Goal: Task Accomplishment & Management: Use online tool/utility

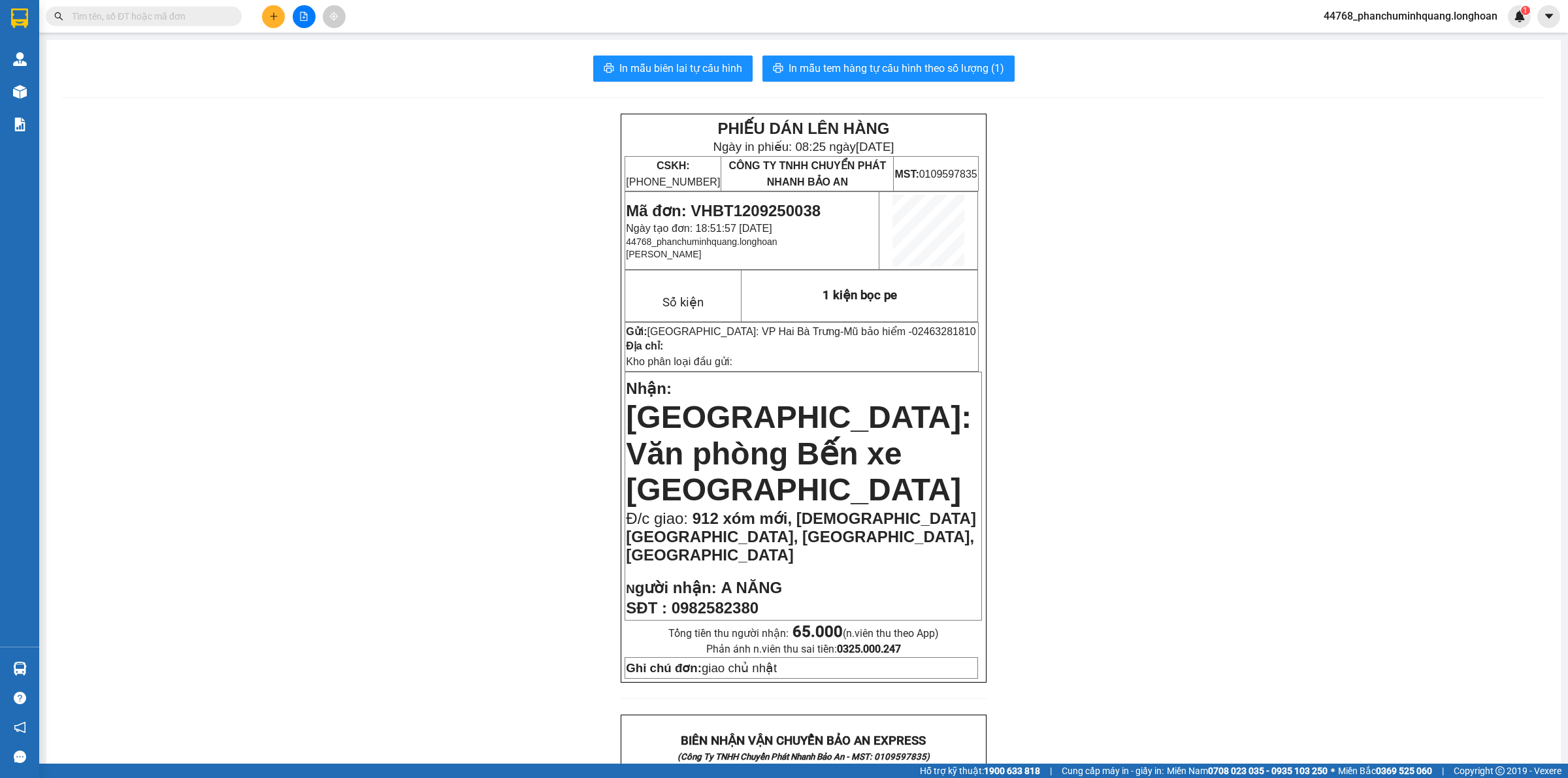
click at [269, 15] on icon "plus" at bounding box center [274, 16] width 9 height 9
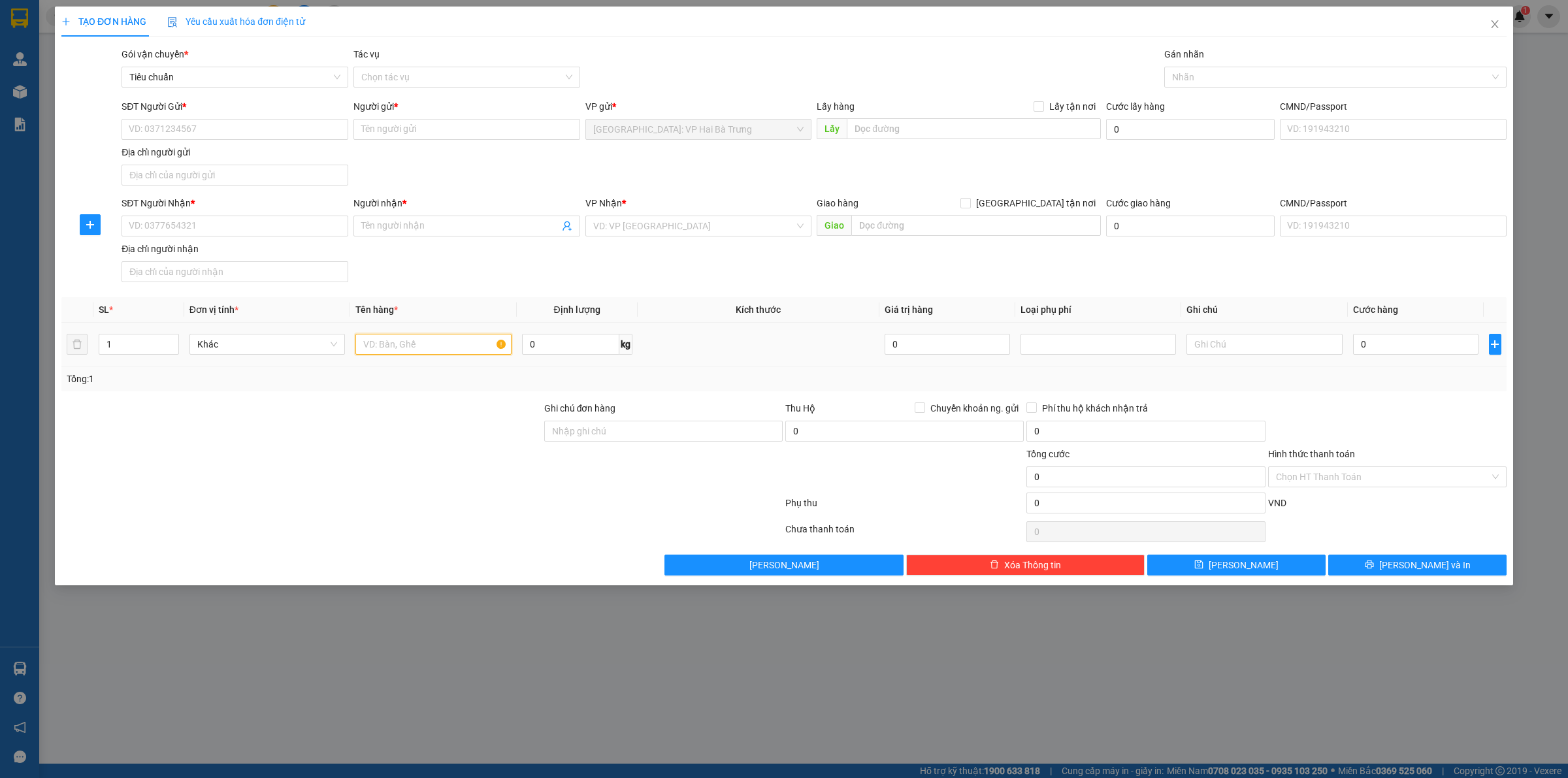
click at [392, 352] on input "text" at bounding box center [433, 344] width 156 height 21
type input "4"
type input "5 kiện giấy (bia)"
click at [1498, 19] on icon "close" at bounding box center [1495, 24] width 10 height 10
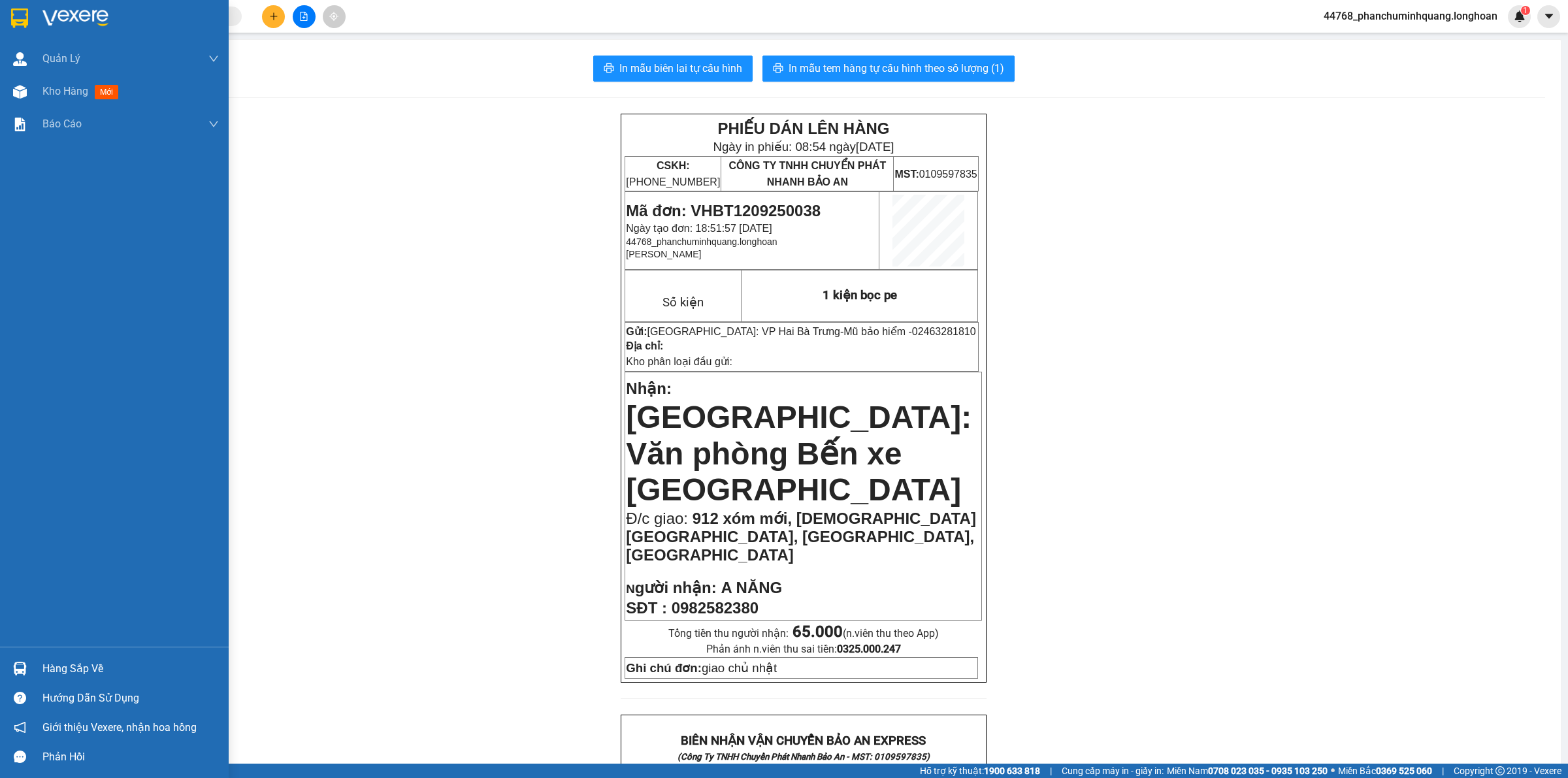
click at [6, 17] on div at bounding box center [114, 21] width 229 height 43
